Goal: Download file/media

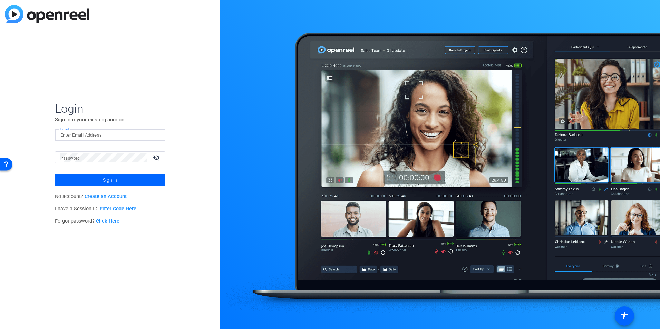
paste input "[PERSON_NAME][EMAIL_ADDRESS][PERSON_NAME][DOMAIN_NAME]"
type input "[PERSON_NAME][EMAIL_ADDRESS][PERSON_NAME][DOMAIN_NAME]"
click at [55, 174] on button "Sign in" at bounding box center [110, 180] width 110 height 12
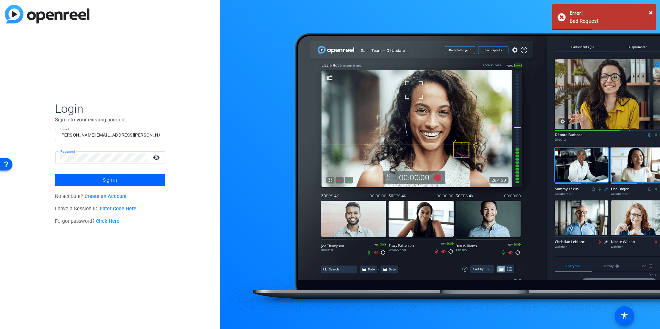
click at [55, 174] on button "Sign in" at bounding box center [110, 180] width 110 height 12
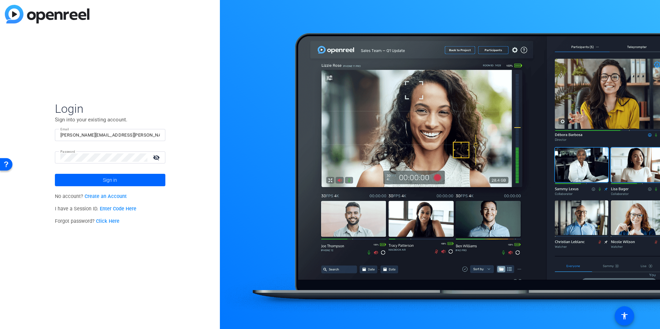
click at [153, 155] on mat-icon "visibility_off" at bounding box center [157, 158] width 17 height 10
click at [137, 173] on span at bounding box center [110, 180] width 110 height 17
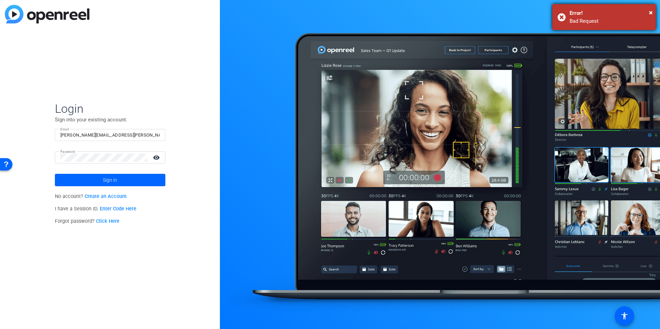
click at [570, 18] on div "Bad Request" at bounding box center [610, 21] width 81 height 8
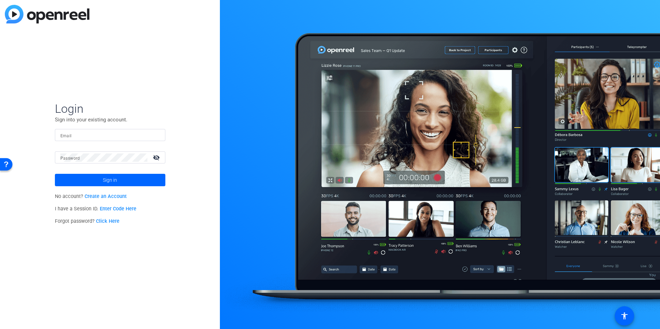
drag, startPoint x: 109, startPoint y: 133, endPoint x: 112, endPoint y: 128, distance: 5.3
click at [109, 133] on input "Email" at bounding box center [109, 135] width 99 height 8
type input "matthew.barraro@mercer.com"
click at [55, 174] on button "Sign in" at bounding box center [110, 180] width 110 height 12
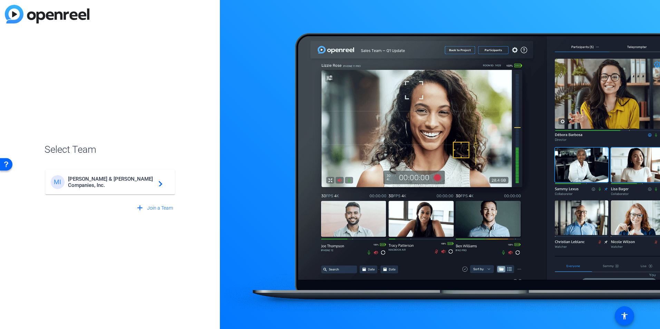
click at [107, 185] on span "Marsh & McLennan Companies, Inc." at bounding box center [111, 182] width 86 height 12
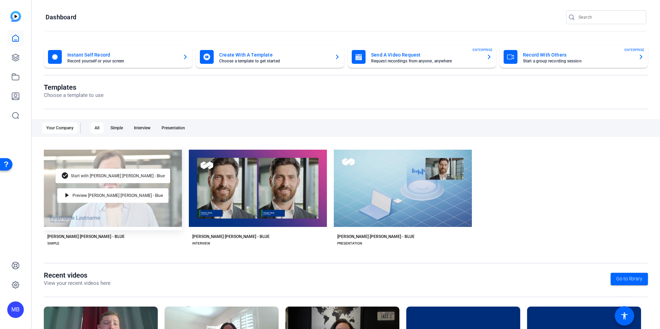
scroll to position [78, 0]
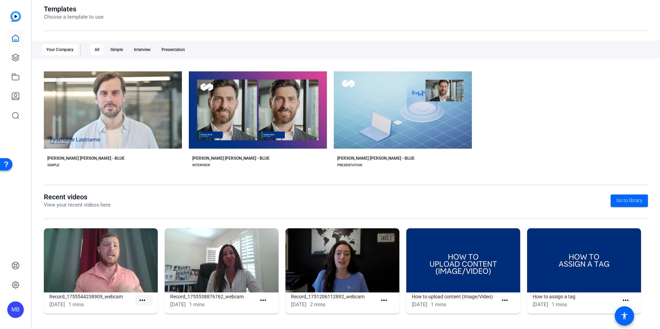
click at [139, 301] on mat-icon "more_horiz" at bounding box center [142, 301] width 9 height 9
click at [146, 309] on span "View" at bounding box center [157, 311] width 28 height 8
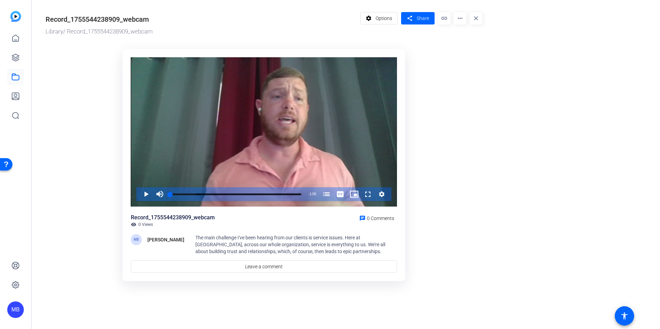
click at [462, 19] on mat-icon "more_horiz" at bounding box center [460, 18] width 12 height 12
click at [464, 48] on span "Download" at bounding box center [474, 48] width 30 height 8
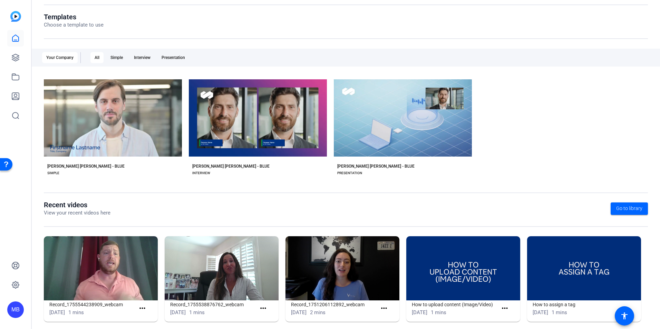
scroll to position [78, 0]
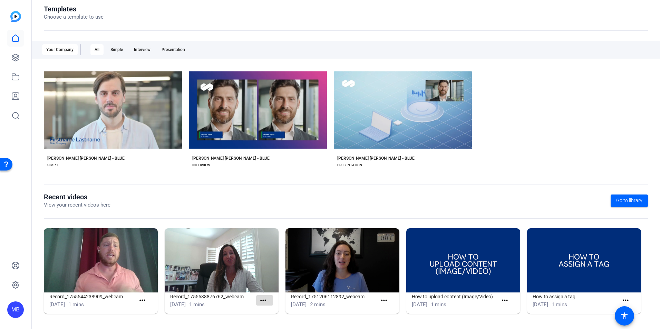
click at [259, 303] on mat-icon "more_horiz" at bounding box center [263, 301] width 9 height 9
click at [269, 309] on span "View" at bounding box center [277, 311] width 28 height 8
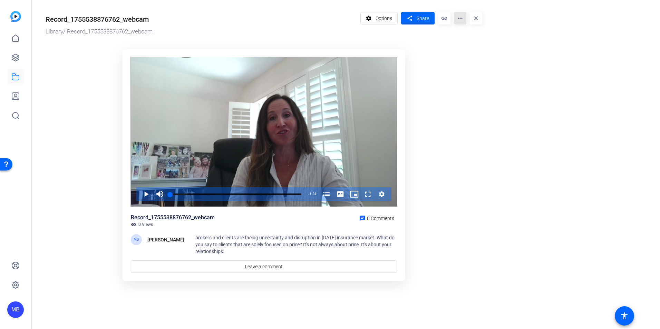
click at [459, 18] on mat-icon "more_horiz" at bounding box center [460, 18] width 12 height 12
click at [485, 64] on span "Download MP4" at bounding box center [474, 65] width 30 height 8
click at [444, 21] on mat-icon "link" at bounding box center [444, 18] width 12 height 12
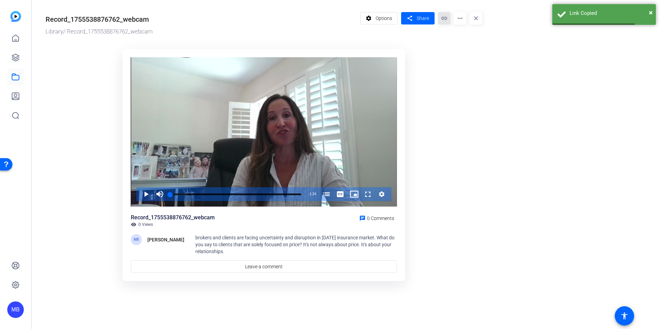
click at [444, 21] on mat-icon "link" at bounding box center [444, 18] width 12 height 12
click at [458, 20] on mat-icon "more_horiz" at bounding box center [460, 18] width 12 height 12
drag, startPoint x: 475, startPoint y: 48, endPoint x: 480, endPoint y: 52, distance: 6.6
click at [477, 52] on div "Analytics Manage Hubs Download Extract Audio Download MP4 Delete" at bounding box center [474, 52] width 41 height 55
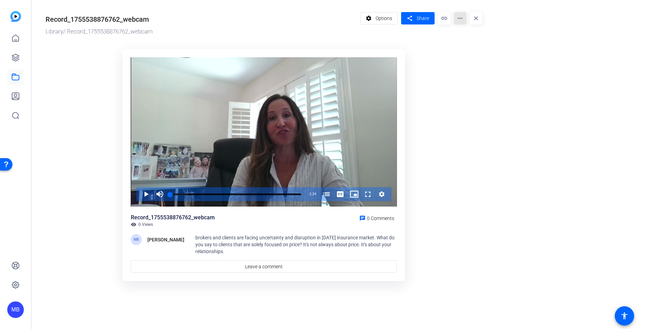
click at [460, 20] on mat-icon "more_horiz" at bounding box center [460, 18] width 12 height 12
click at [467, 49] on span "Download" at bounding box center [474, 48] width 30 height 8
